Goal: Task Accomplishment & Management: Complete application form

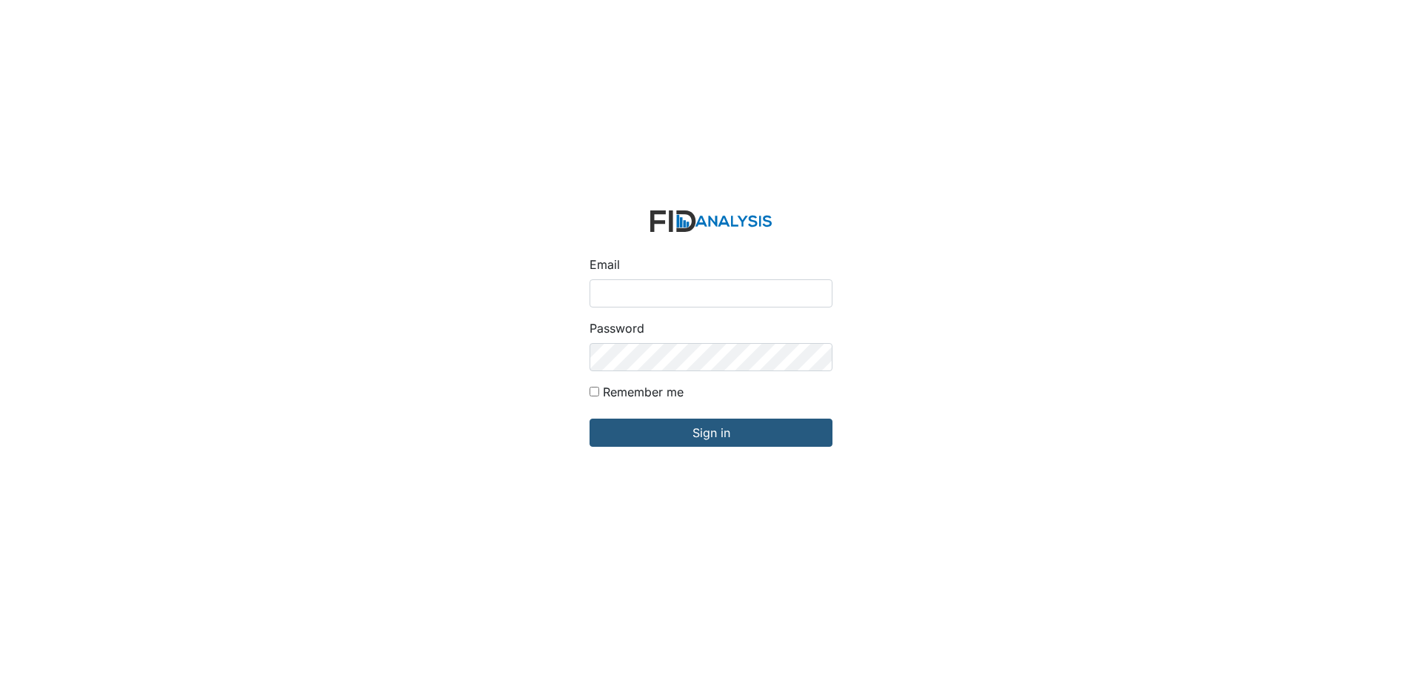
click at [625, 291] on input "Email" at bounding box center [710, 293] width 243 height 28
type input "APOPE@LIFEINCORPORATED.COM"
click at [589, 418] on input "Sign in" at bounding box center [710, 432] width 243 height 28
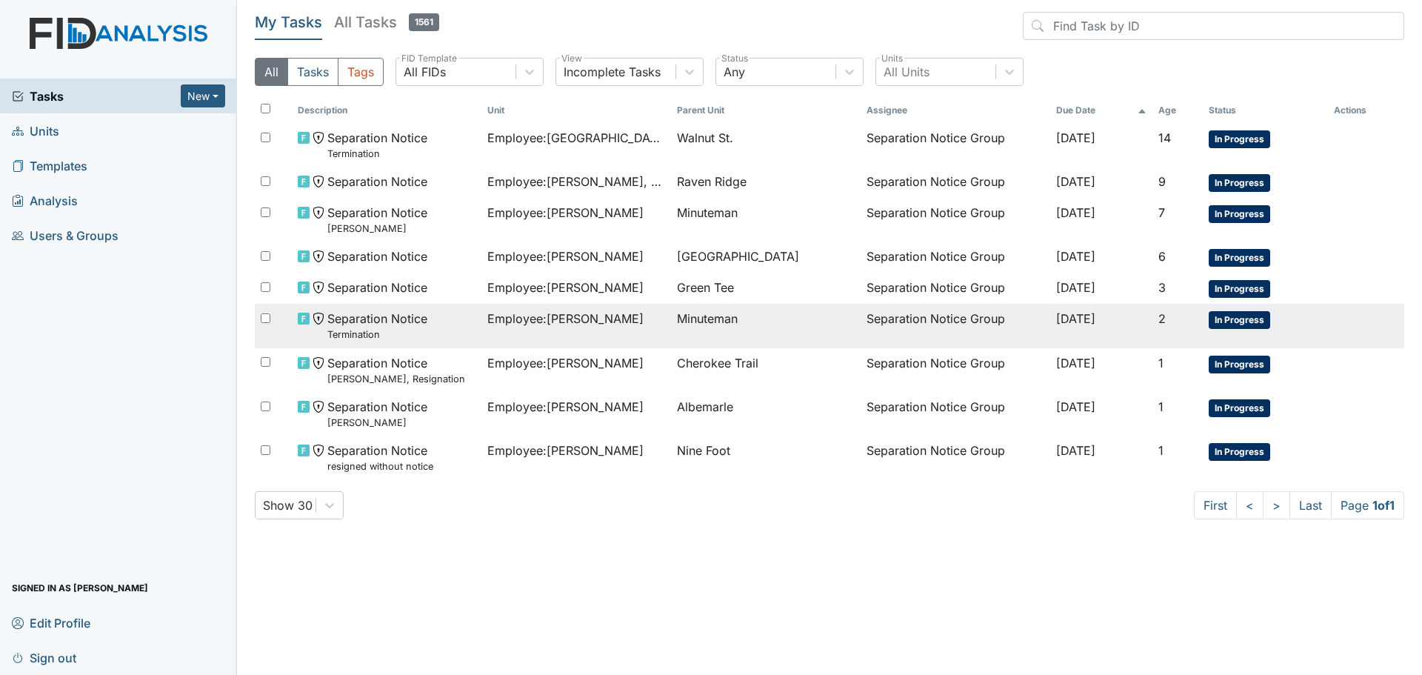
click at [594, 321] on span "Employee : [PERSON_NAME]" at bounding box center [565, 319] width 156 height 18
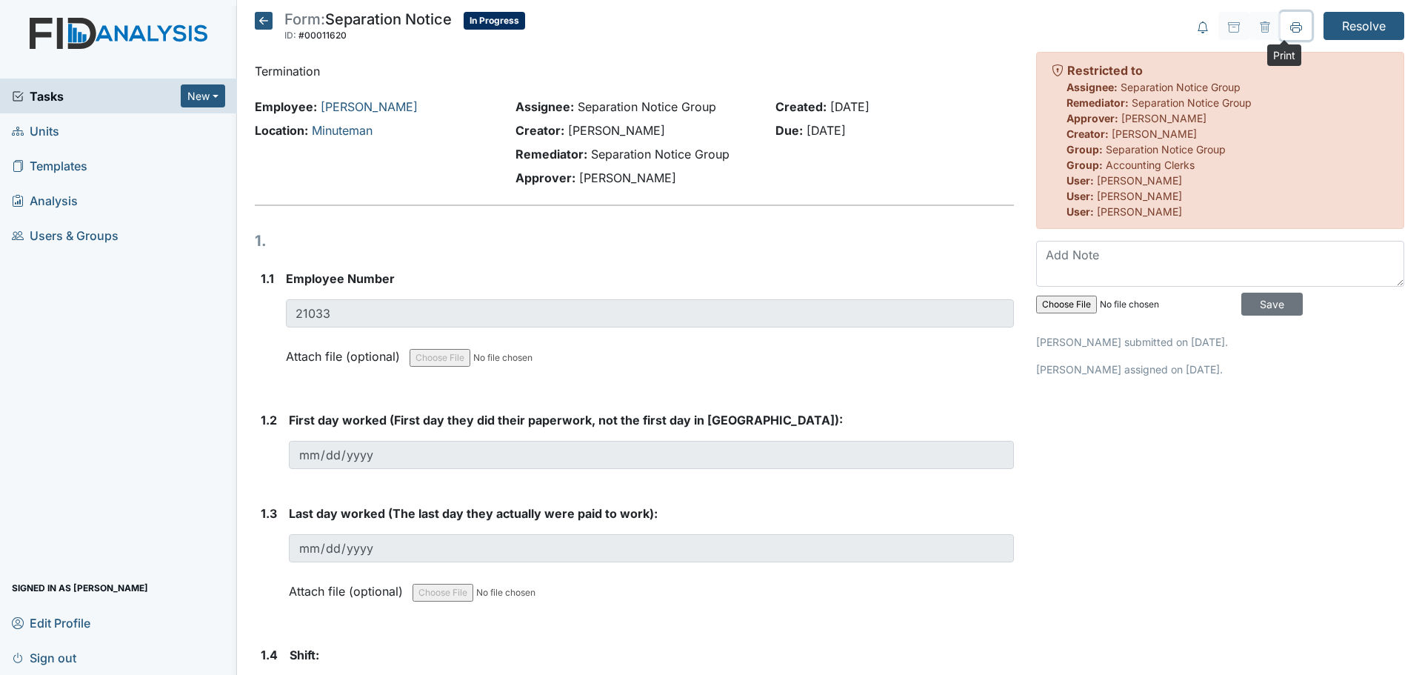
click at [1292, 32] on icon at bounding box center [1295, 29] width 7 height 5
click at [261, 21] on icon at bounding box center [264, 21] width 18 height 18
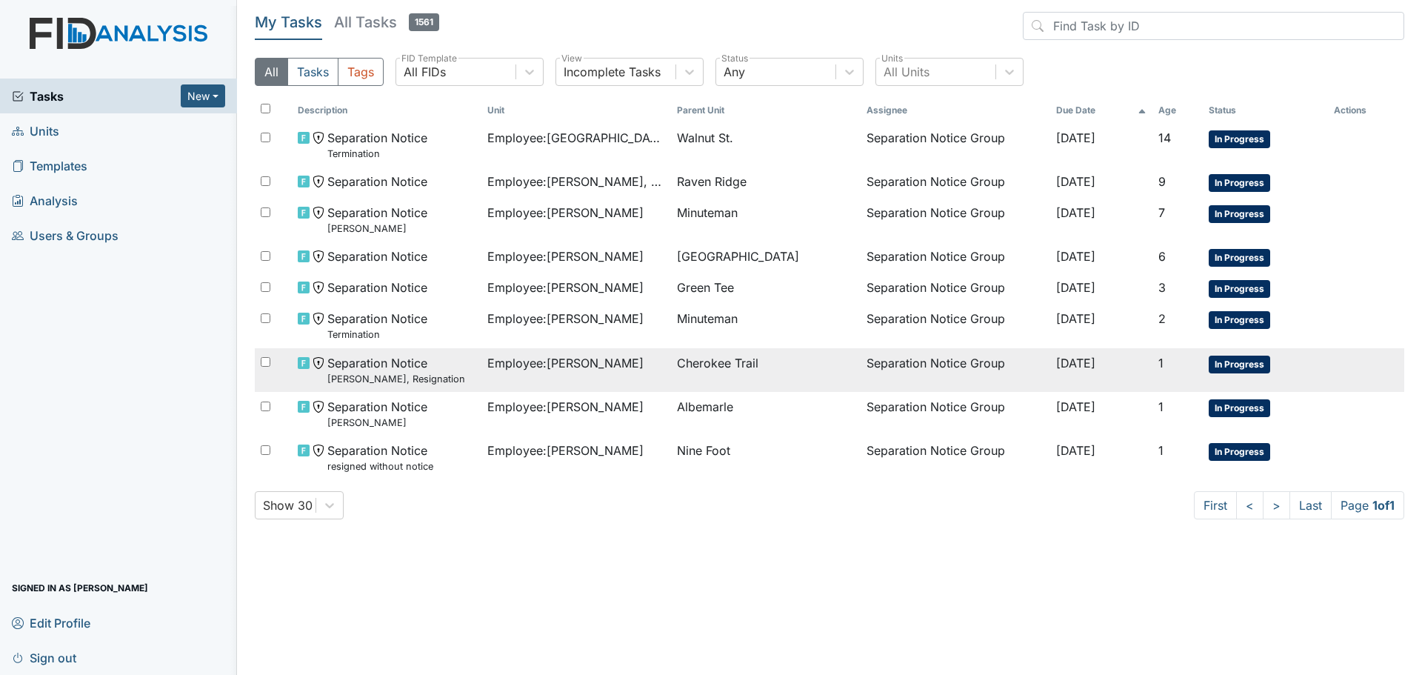
click at [595, 361] on span "Employee : Pellom, Missy" at bounding box center [565, 363] width 156 height 18
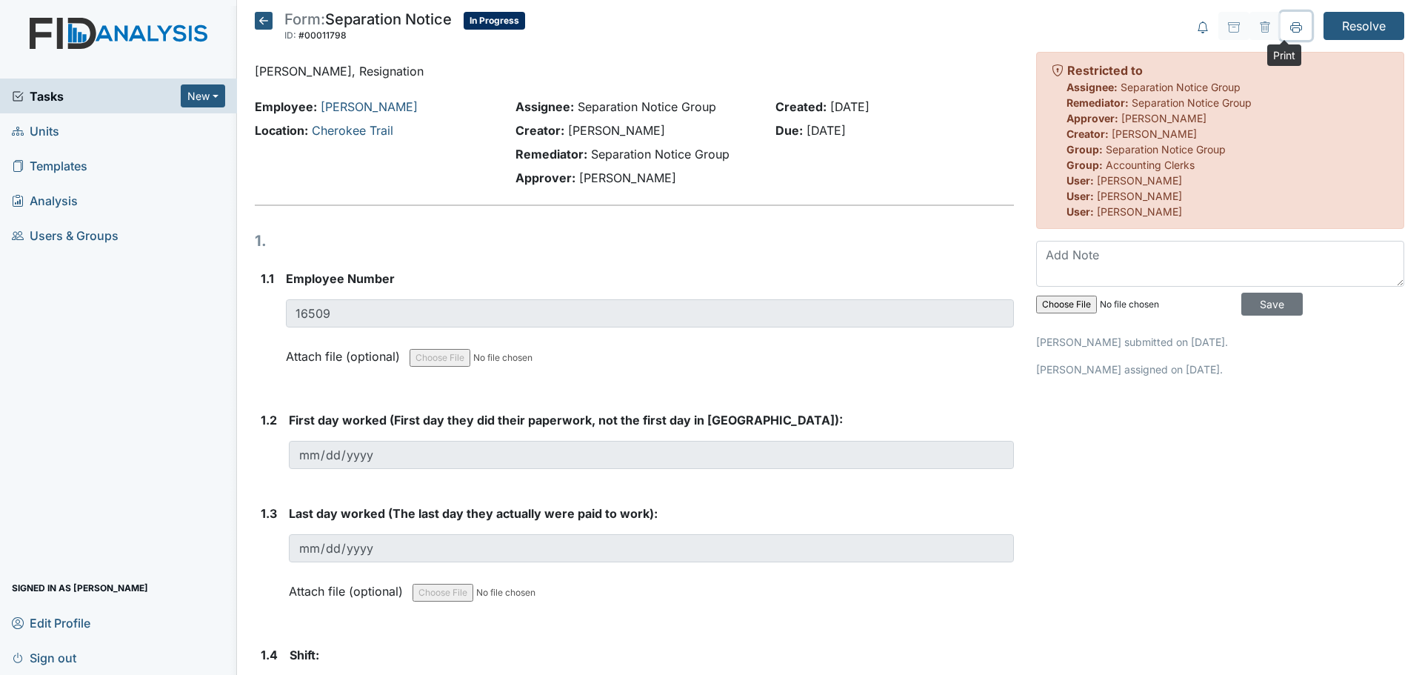
drag, startPoint x: 1279, startPoint y: 33, endPoint x: 1095, endPoint y: 581, distance: 578.6
click at [1290, 33] on icon at bounding box center [1296, 27] width 12 height 12
click at [261, 17] on icon at bounding box center [264, 21] width 18 height 18
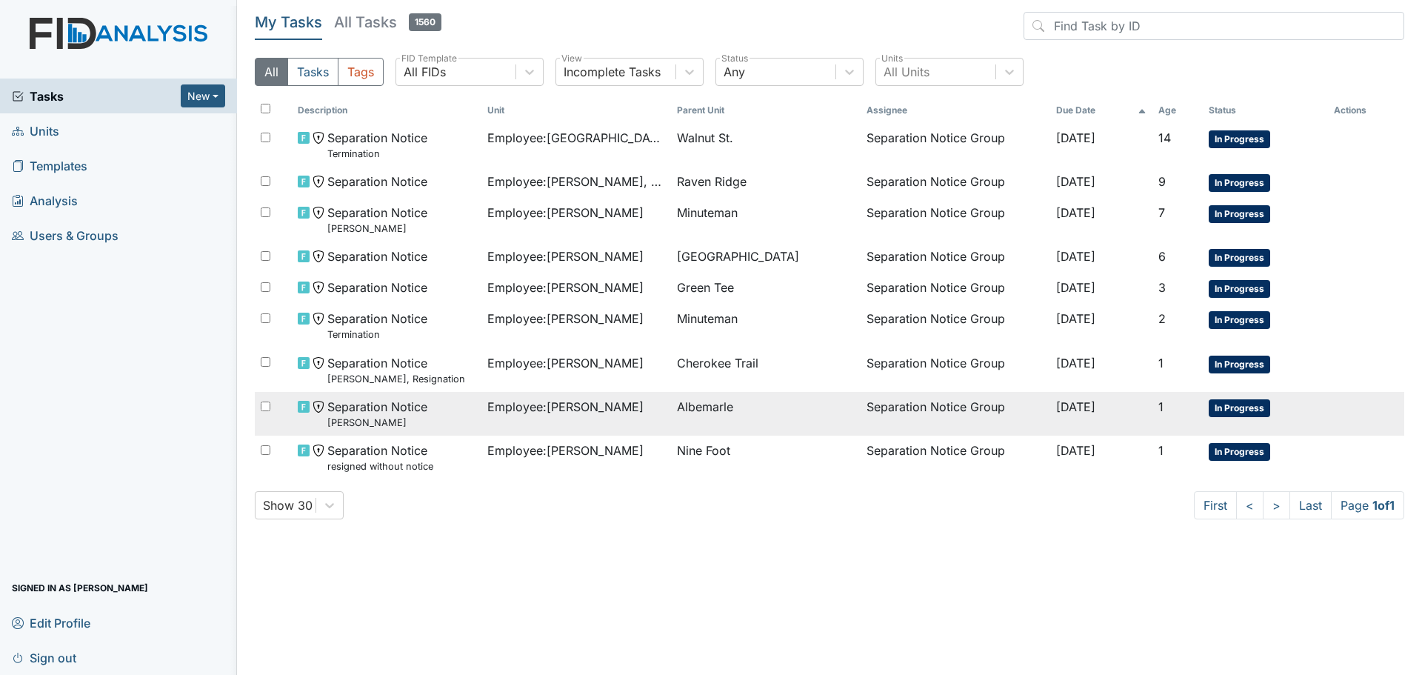
click at [587, 400] on span "Employee : Howell, Izetta" at bounding box center [565, 407] width 156 height 18
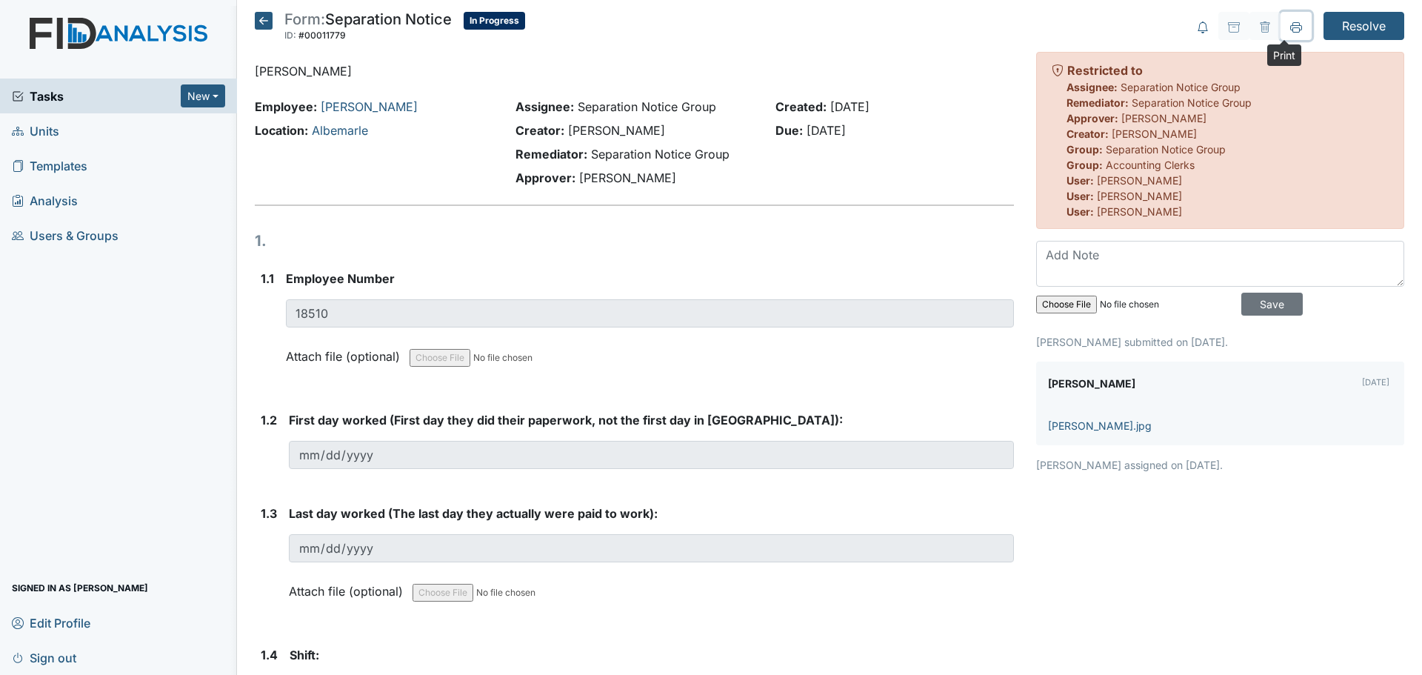
drag, startPoint x: 1284, startPoint y: 29, endPoint x: 1073, endPoint y: 581, distance: 591.4
click at [1290, 29] on icon at bounding box center [1296, 27] width 12 height 12
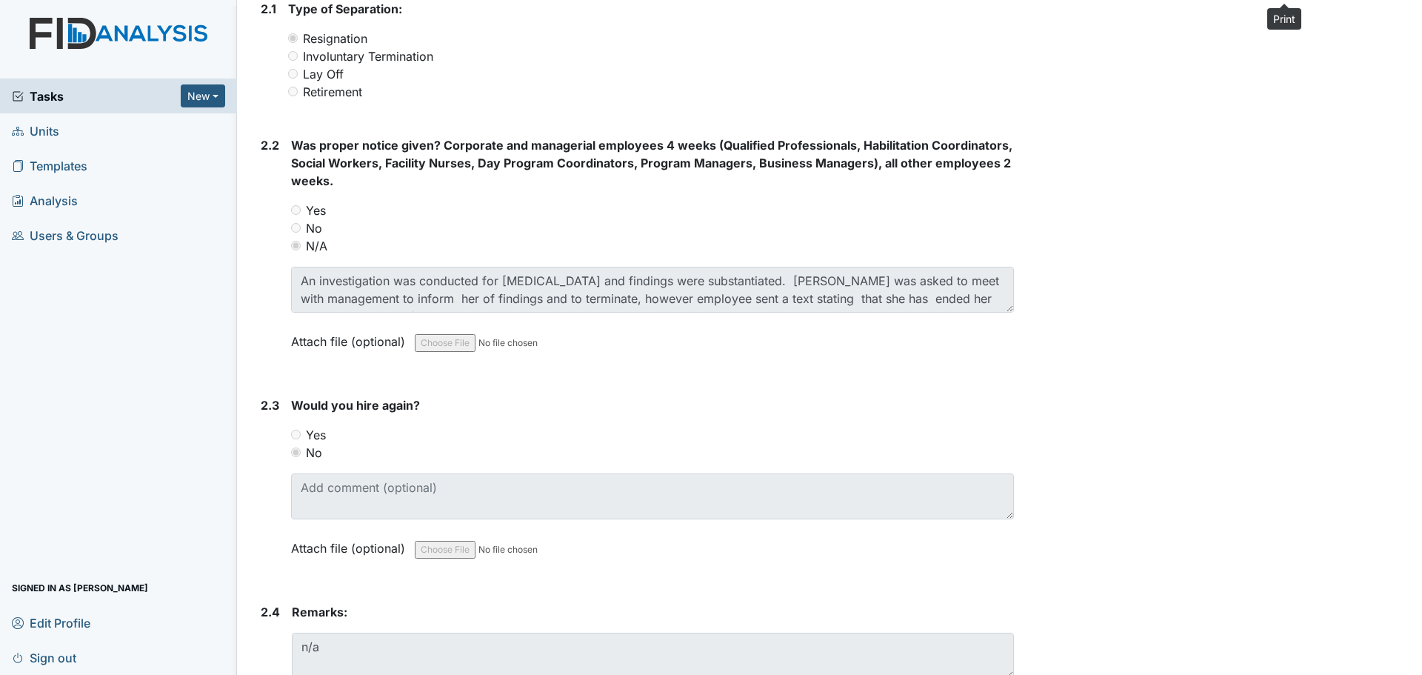
scroll to position [963, 0]
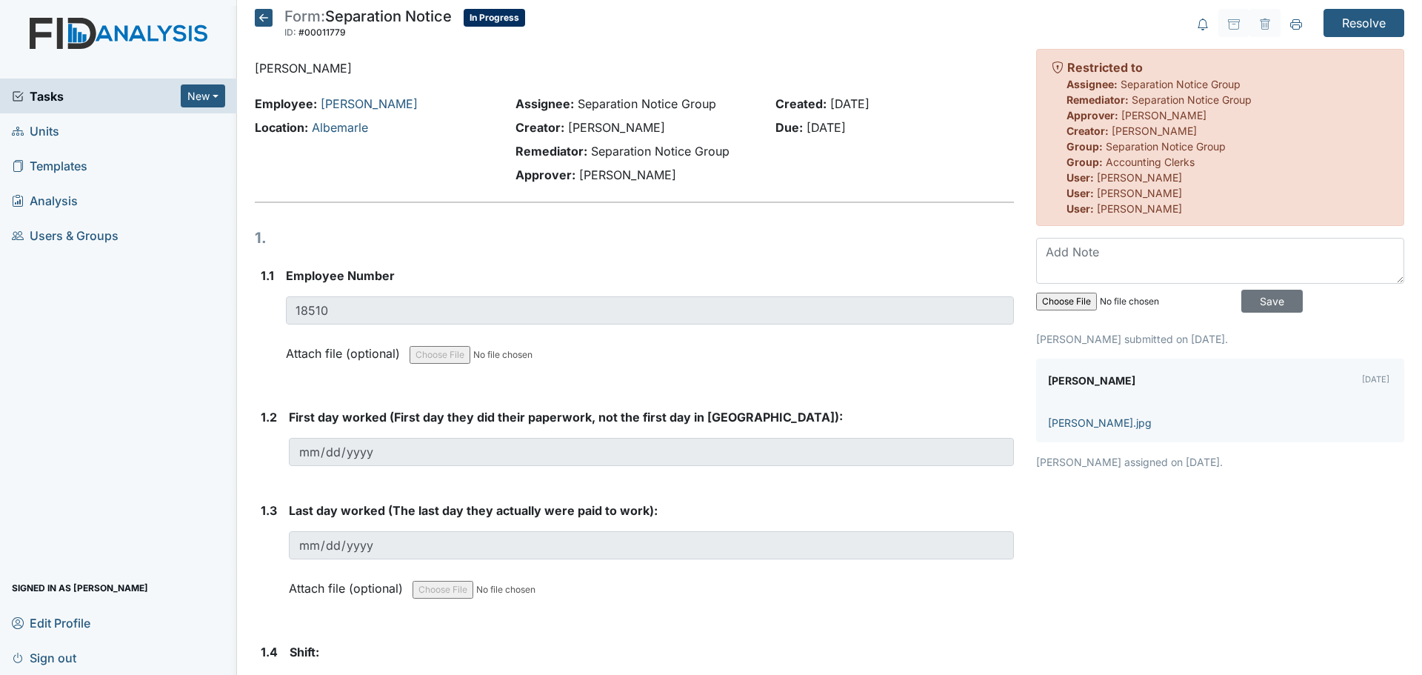
scroll to position [0, 0]
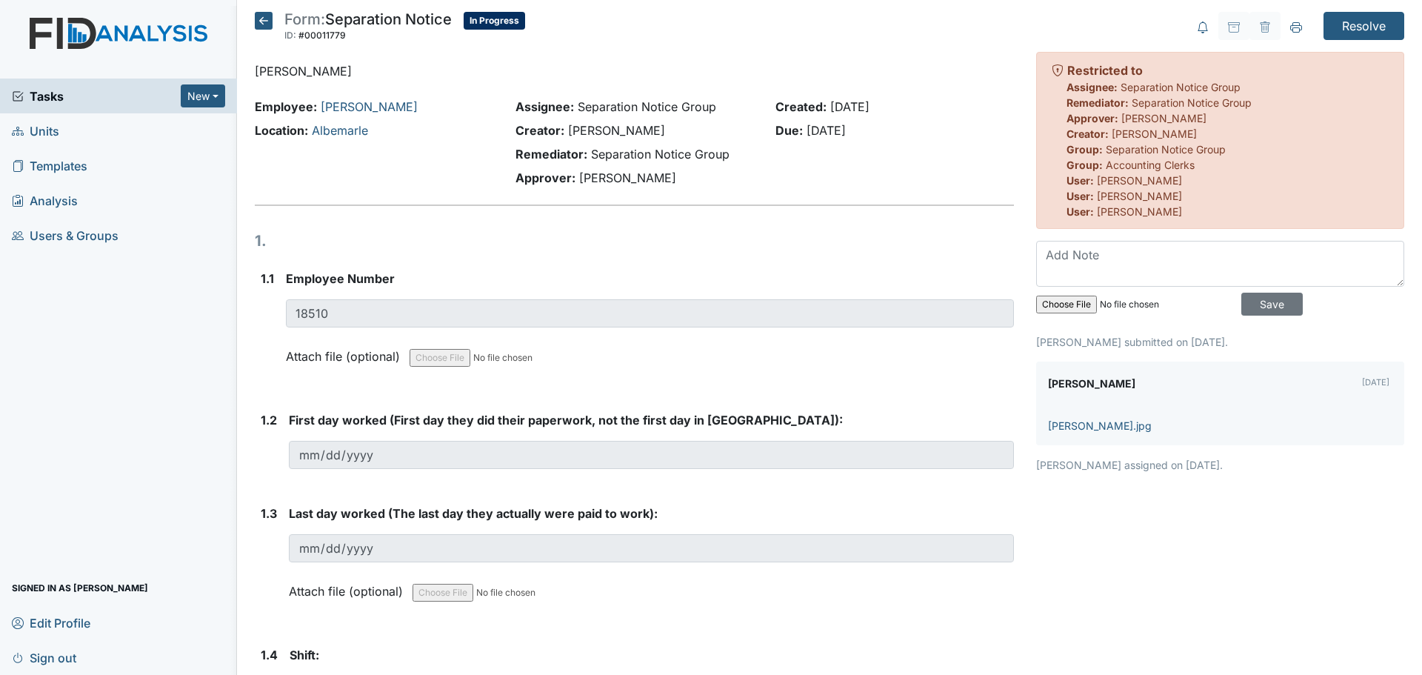
click at [264, 23] on icon at bounding box center [264, 21] width 18 height 18
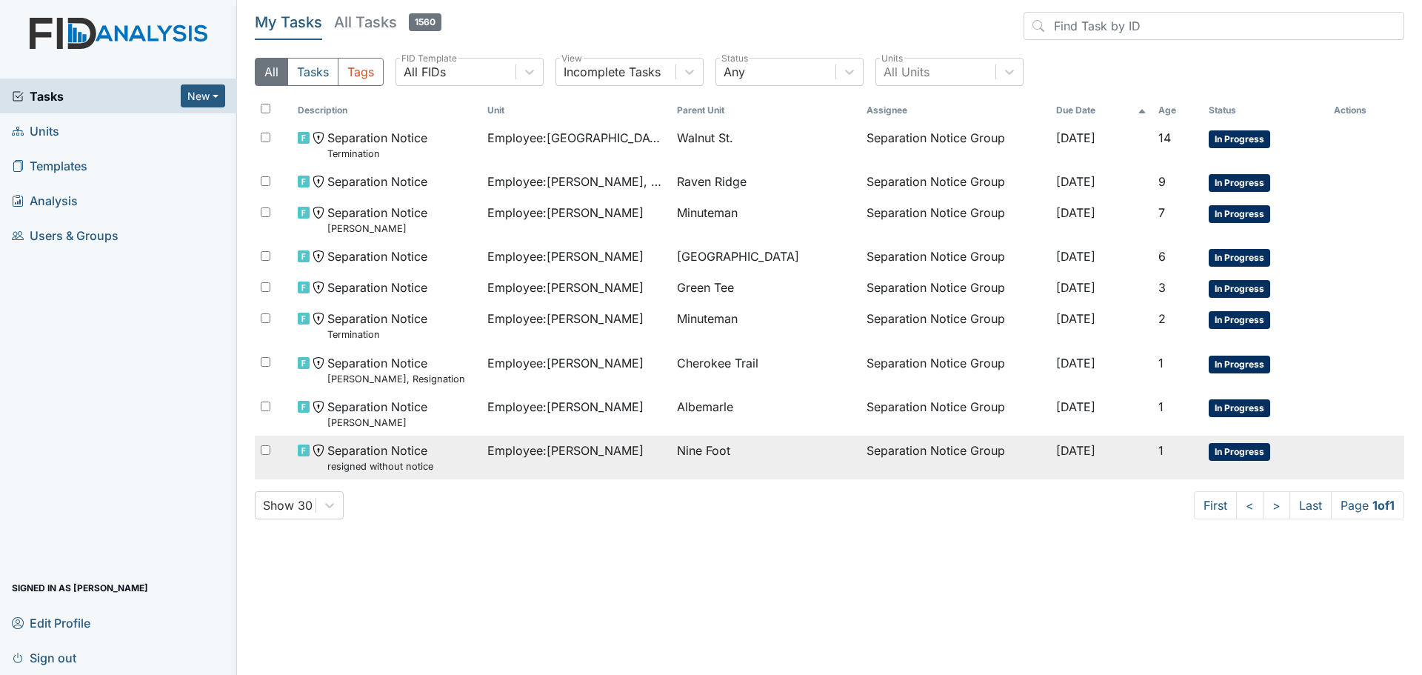
click at [572, 444] on span "Employee : King, Alaysha" at bounding box center [565, 450] width 156 height 18
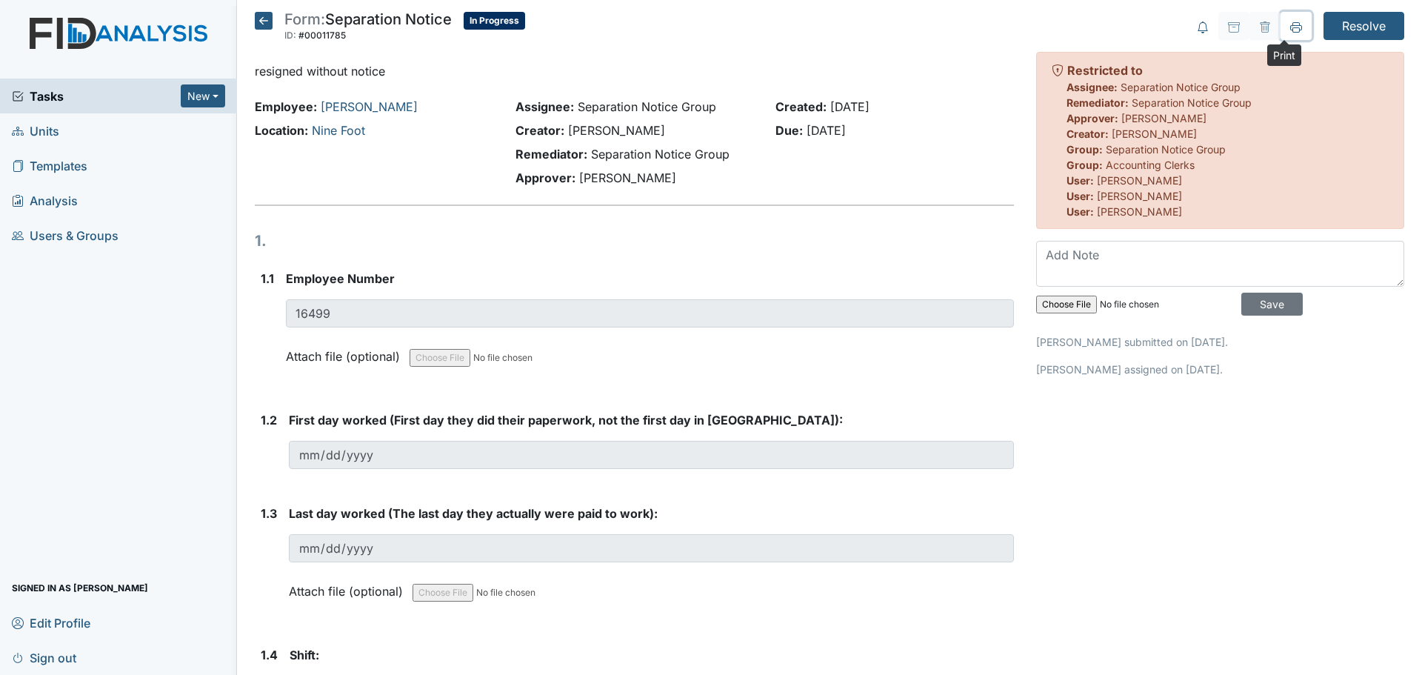
drag, startPoint x: 1288, startPoint y: 36, endPoint x: 1083, endPoint y: 584, distance: 585.1
click at [1288, 36] on button at bounding box center [1295, 26] width 31 height 28
